Goal: Transaction & Acquisition: Purchase product/service

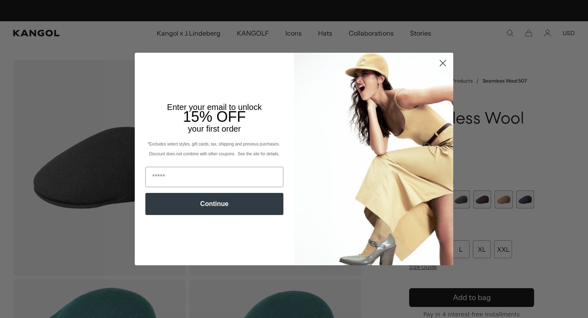
click at [445, 60] on circle "Close dialog" at bounding box center [442, 62] width 13 height 13
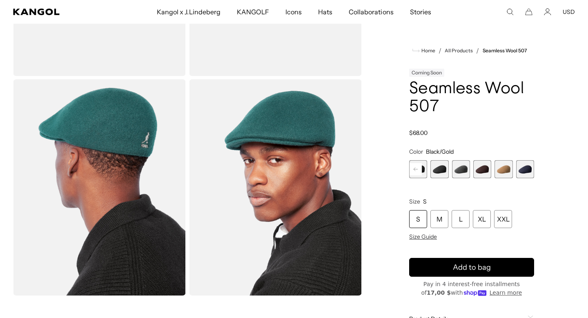
click at [440, 165] on span "5 of 9" at bounding box center [439, 169] width 18 height 18
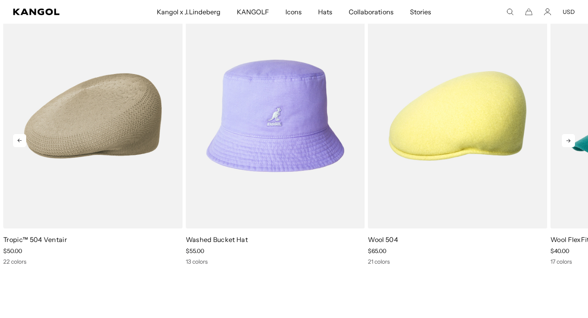
click at [568, 140] on icon at bounding box center [568, 141] width 4 height 4
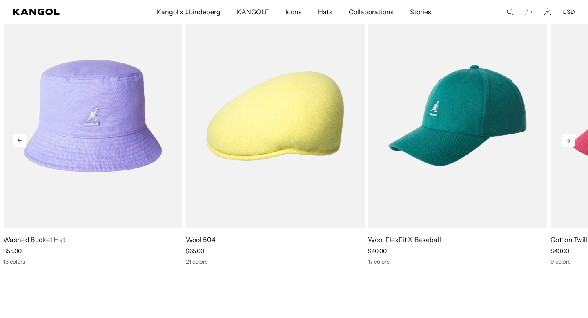
click at [568, 140] on icon at bounding box center [568, 141] width 4 height 4
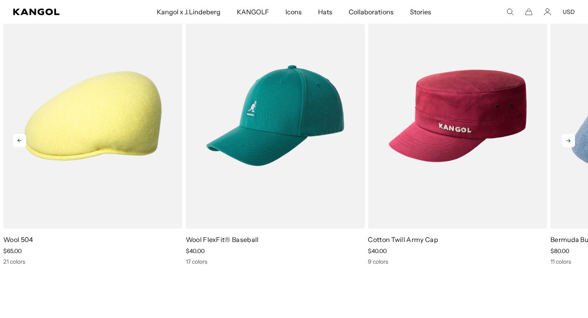
click at [568, 140] on icon at bounding box center [568, 141] width 4 height 4
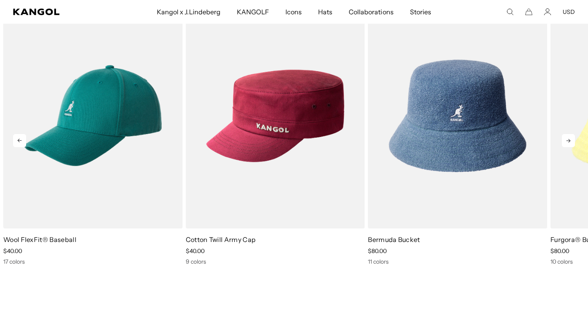
click at [568, 140] on icon at bounding box center [568, 141] width 4 height 4
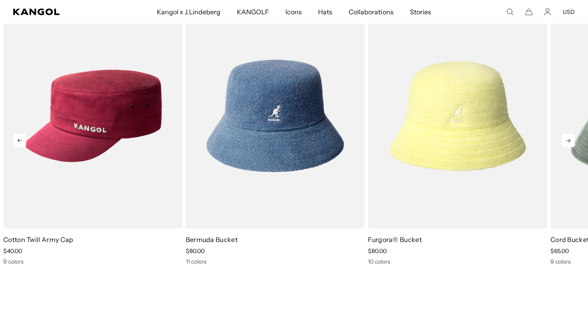
scroll to position [0, 168]
click at [568, 140] on icon at bounding box center [568, 141] width 4 height 4
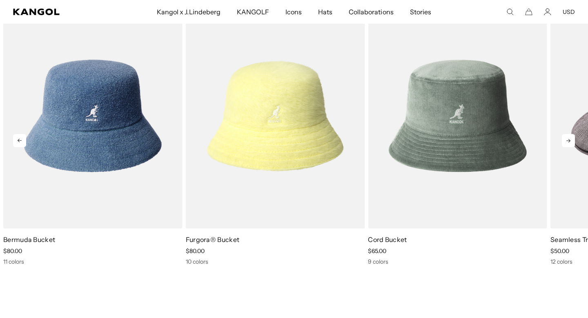
click at [568, 140] on icon at bounding box center [568, 141] width 4 height 4
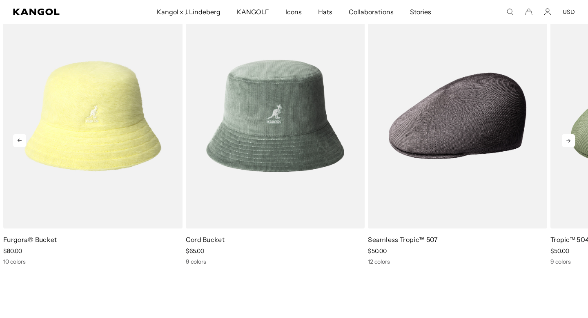
click at [568, 140] on icon at bounding box center [568, 141] width 4 height 4
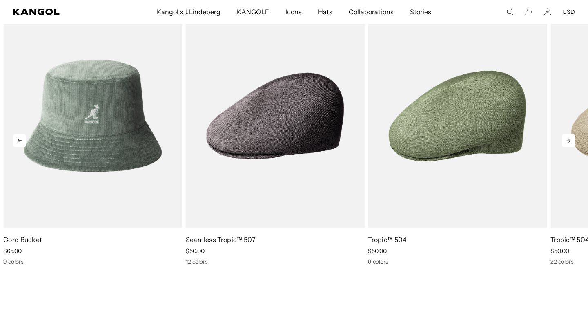
click at [568, 140] on icon at bounding box center [568, 141] width 4 height 4
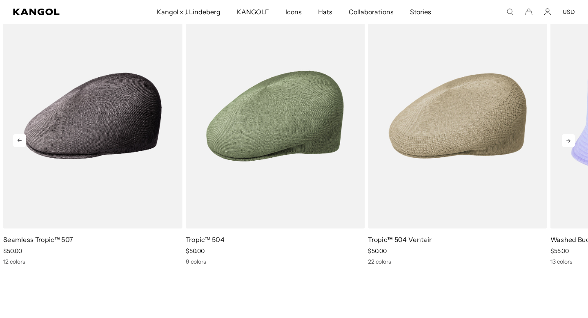
scroll to position [0, 0]
click at [568, 140] on icon at bounding box center [568, 141] width 4 height 4
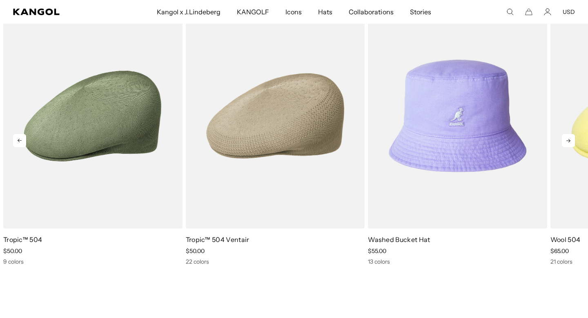
click at [568, 140] on icon at bounding box center [568, 141] width 4 height 4
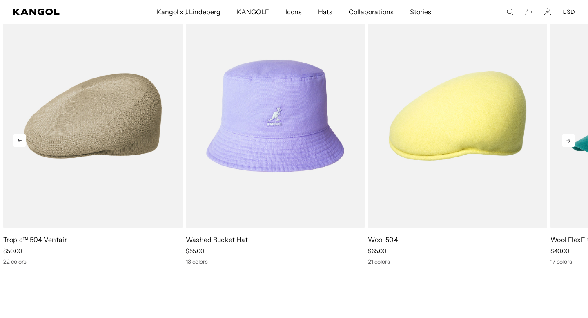
click at [568, 140] on icon at bounding box center [568, 141] width 4 height 4
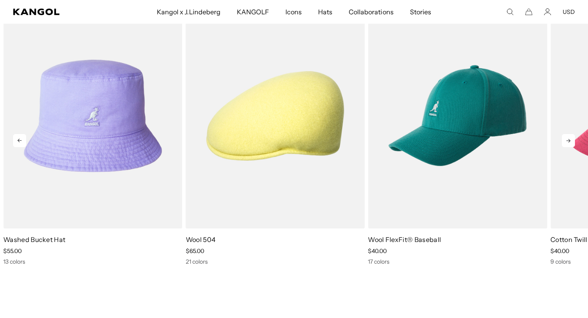
click at [568, 140] on icon at bounding box center [568, 141] width 4 height 4
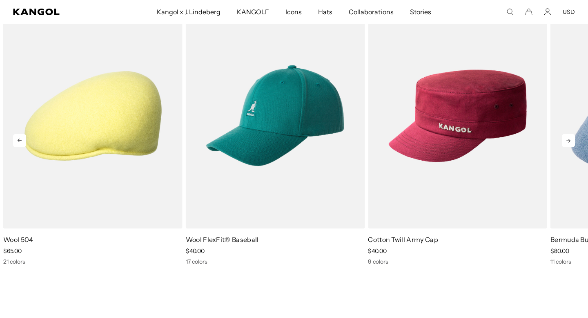
click at [568, 140] on icon at bounding box center [568, 141] width 4 height 4
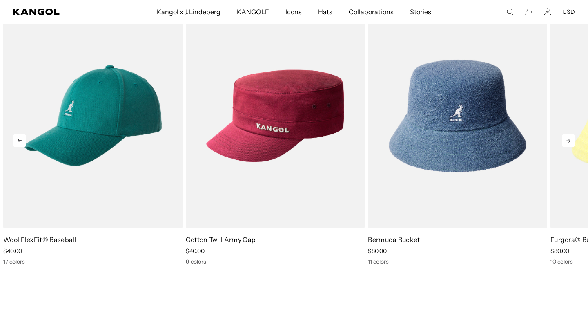
scroll to position [0, 168]
click at [568, 140] on icon at bounding box center [568, 141] width 4 height 4
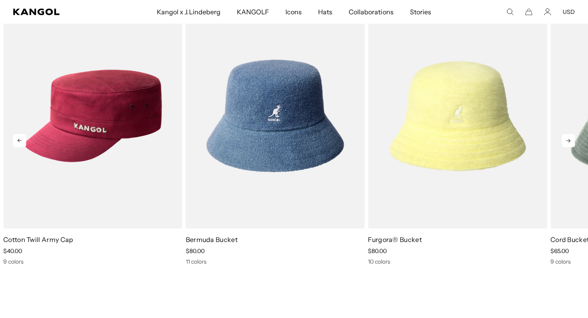
click at [568, 140] on icon at bounding box center [568, 141] width 4 height 4
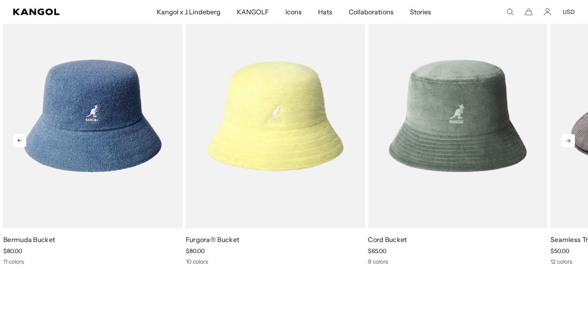
click at [568, 140] on icon at bounding box center [568, 141] width 4 height 4
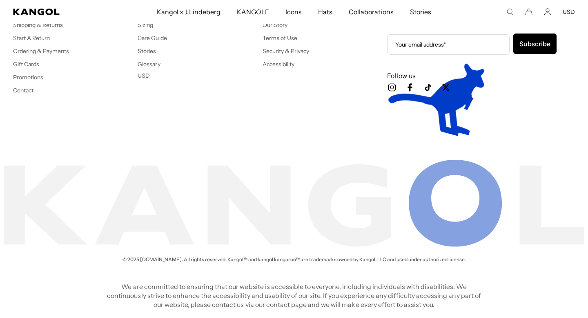
scroll to position [0, 0]
